Goal: Task Accomplishment & Management: Use online tool/utility

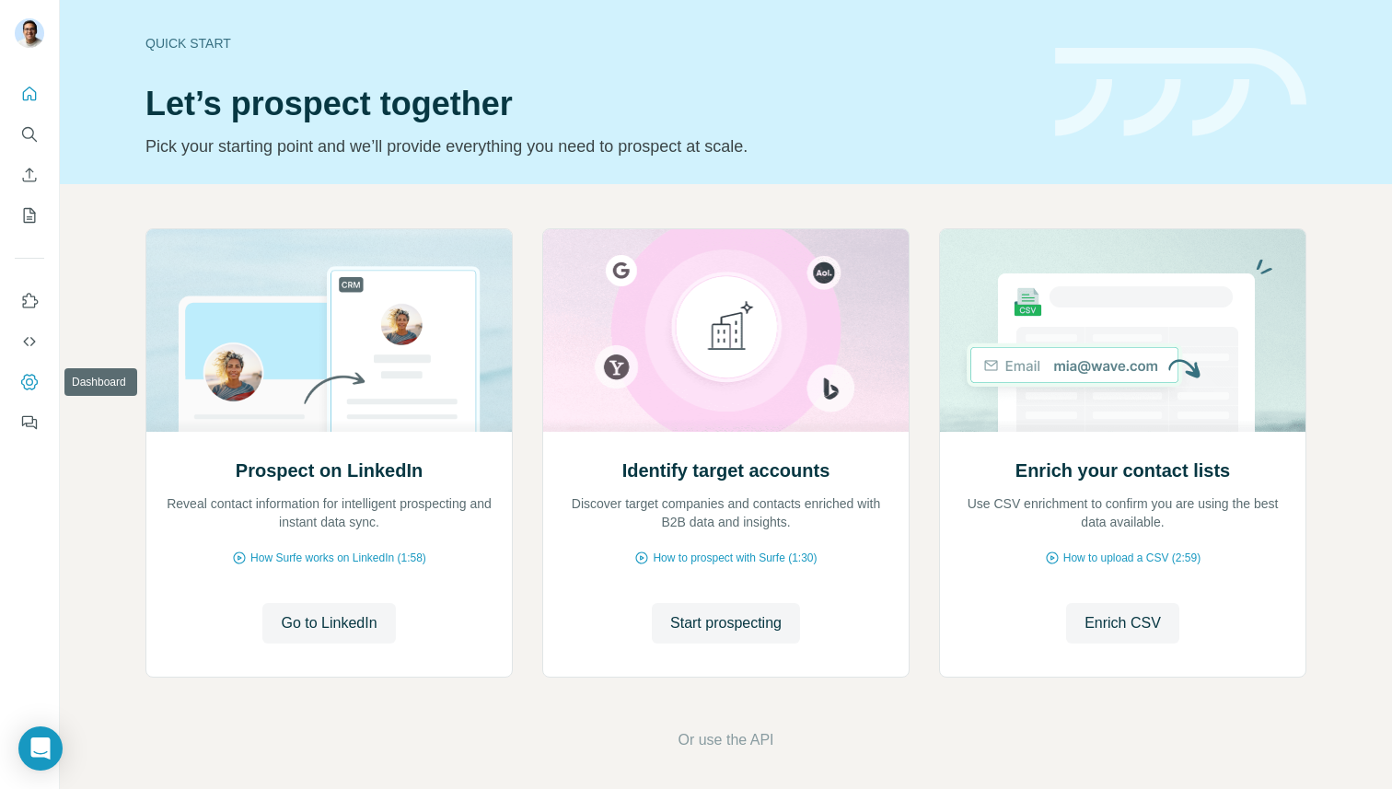
click at [29, 377] on icon "Dashboard" at bounding box center [29, 382] width 18 height 18
click at [20, 89] on icon "Quick start" at bounding box center [29, 94] width 18 height 18
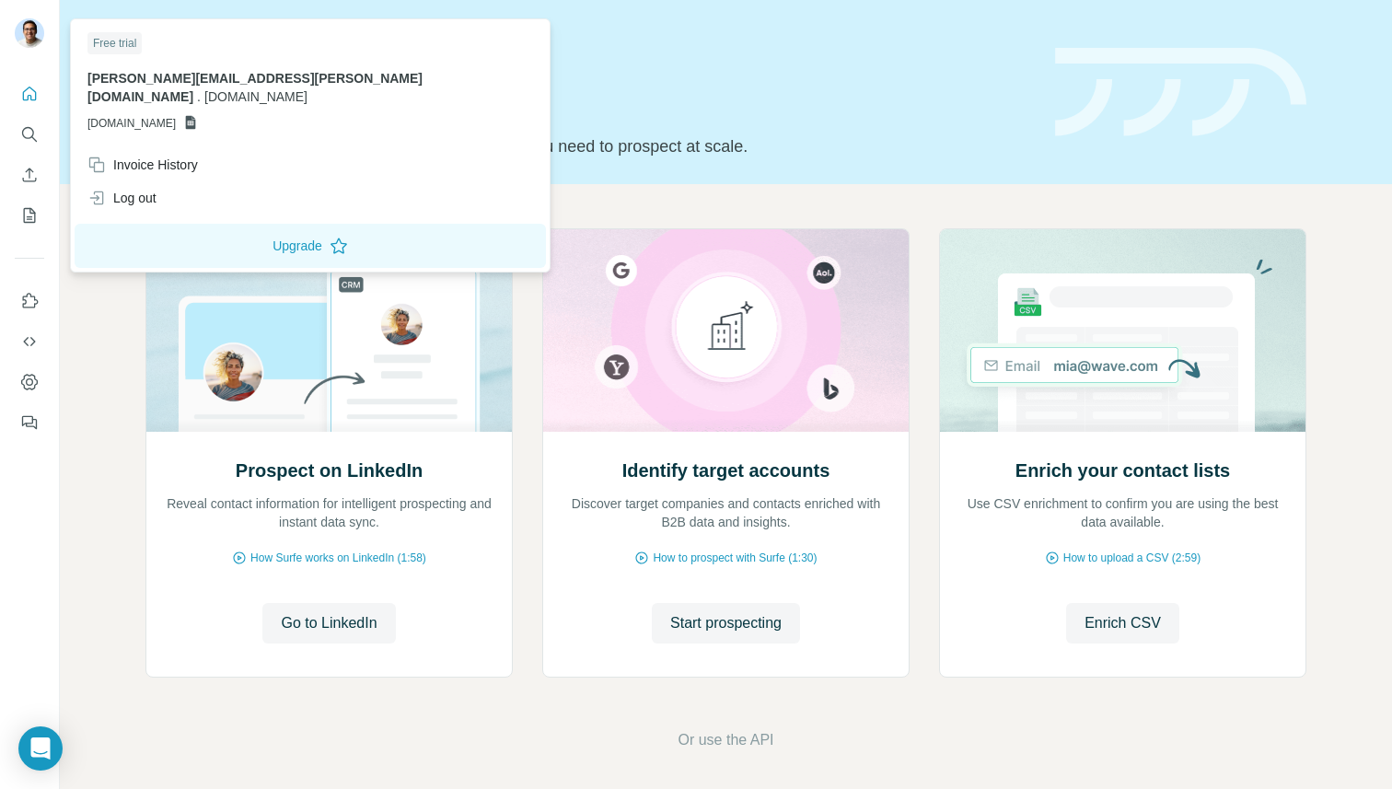
click at [29, 26] on img at bounding box center [29, 32] width 29 height 29
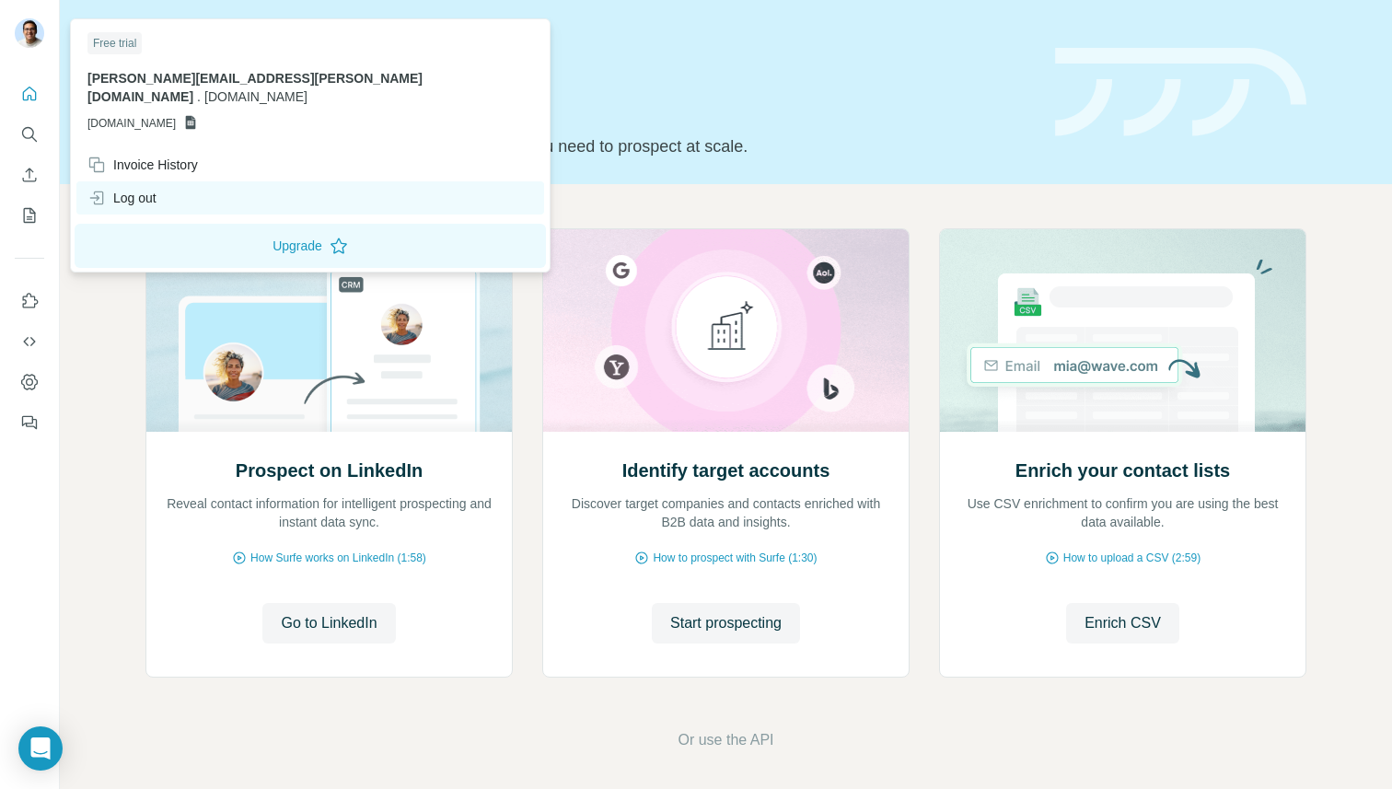
click at [180, 191] on div "Log out" at bounding box center [310, 197] width 468 height 33
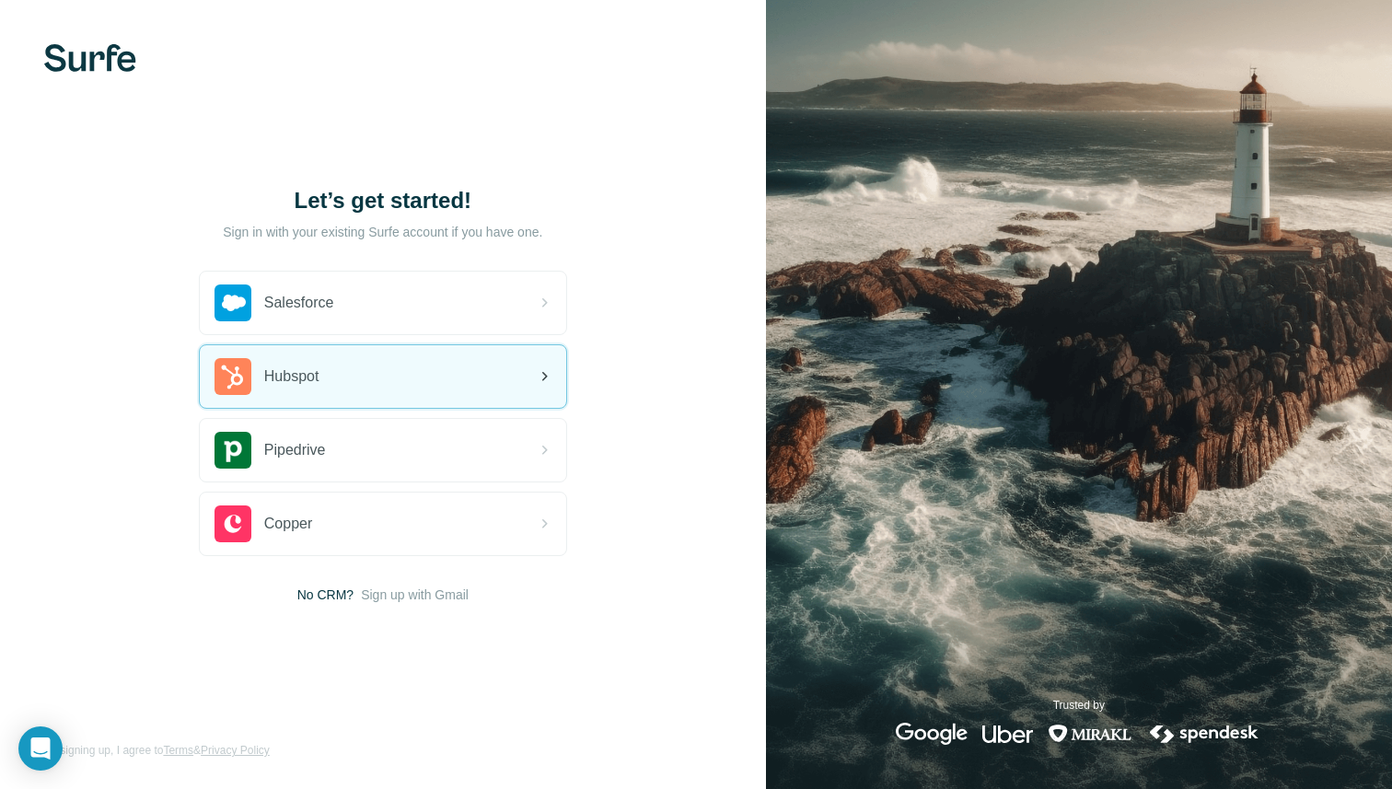
click at [342, 381] on div "Hubspot" at bounding box center [383, 376] width 366 height 63
